Goal: Task Accomplishment & Management: Complete application form

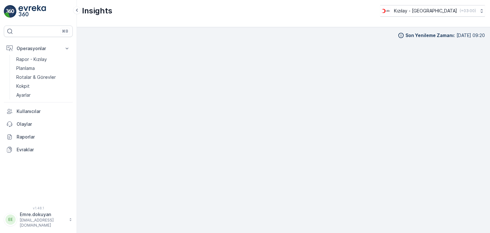
scroll to position [5, 0]
click at [42, 76] on p "Rotalar & Görevler" at bounding box center [36, 77] width 40 height 6
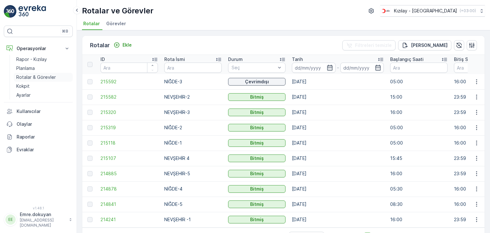
click at [28, 77] on p "Rotalar & Görevler" at bounding box center [36, 77] width 40 height 6
click at [124, 44] on p "Ekle" at bounding box center [127, 45] width 9 height 6
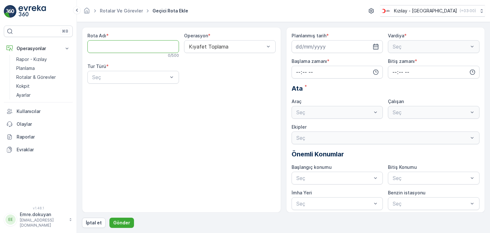
click at [119, 47] on Adı "Rota Adı" at bounding box center [133, 46] width 92 height 13
type Adı "NEVŞEHİR -1"
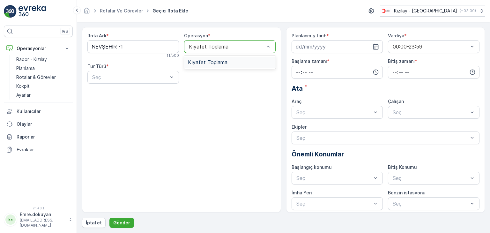
drag, startPoint x: 204, startPoint y: 46, endPoint x: 200, endPoint y: 56, distance: 10.7
click at [204, 47] on div at bounding box center [226, 47] width 77 height 6
click at [198, 62] on span "Kıyafet Toplama" at bounding box center [208, 62] width 40 height 6
click at [124, 76] on div at bounding box center [130, 77] width 77 height 6
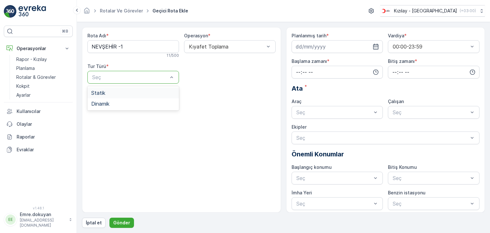
drag, startPoint x: 121, startPoint y: 95, endPoint x: 129, endPoint y: 93, distance: 8.4
click at [121, 95] on div "Statik" at bounding box center [133, 92] width 92 height 11
click at [207, 79] on div at bounding box center [226, 77] width 77 height 6
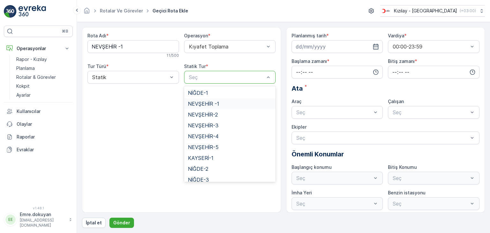
click at [211, 102] on span "NEVŞEHİR -1" at bounding box center [203, 104] width 31 height 6
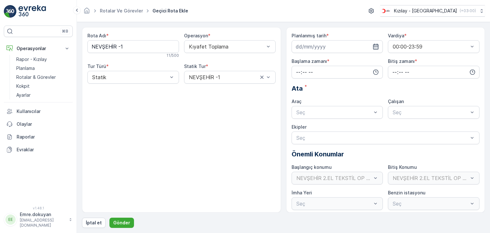
click at [376, 46] on icon "button" at bounding box center [376, 46] width 6 height 6
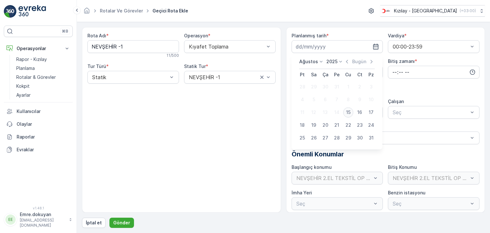
click at [350, 115] on div "15" at bounding box center [348, 112] width 10 height 10
type input "[DATE]"
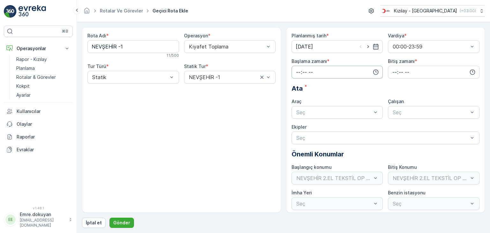
click at [295, 71] on input "time" at bounding box center [338, 72] width 92 height 13
click at [299, 133] on span "16" at bounding box center [297, 131] width 5 height 6
type input "16:00"
click at [314, 85] on span "00" at bounding box center [312, 84] width 6 height 6
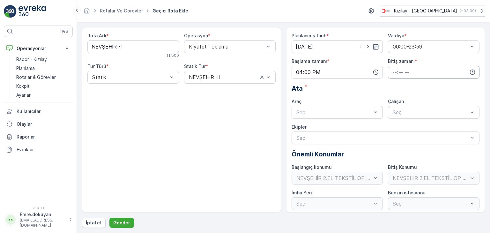
click at [391, 71] on input "time" at bounding box center [434, 72] width 92 height 13
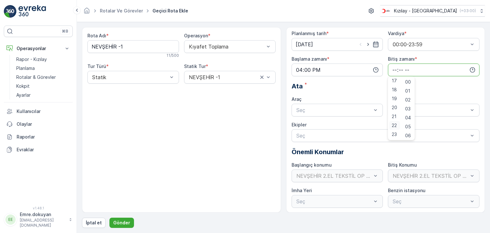
scroll to position [3, 0]
click at [395, 133] on span "23" at bounding box center [394, 134] width 5 height 6
click at [411, 133] on span "59" at bounding box center [408, 134] width 6 height 6
type input "23:59"
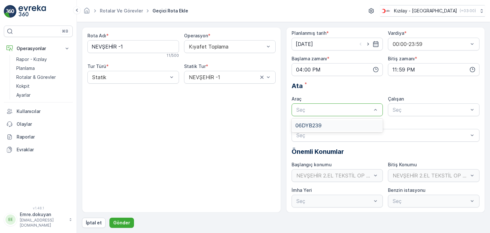
click at [322, 110] on div at bounding box center [334, 110] width 77 height 6
click at [320, 125] on span "06DYB239" at bounding box center [308, 126] width 26 height 6
click at [437, 112] on div at bounding box center [430, 110] width 77 height 6
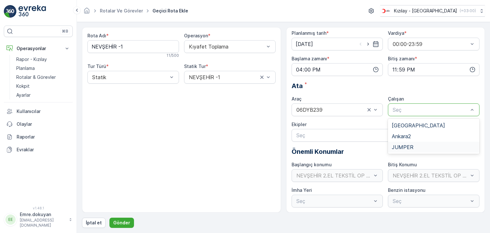
click at [417, 147] on div "JUMPER" at bounding box center [434, 147] width 84 height 6
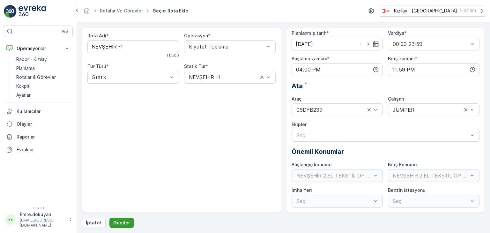
click at [118, 223] on p "Gönder" at bounding box center [121, 223] width 17 height 6
